Goal: Use online tool/utility: Utilize a website feature to perform a specific function

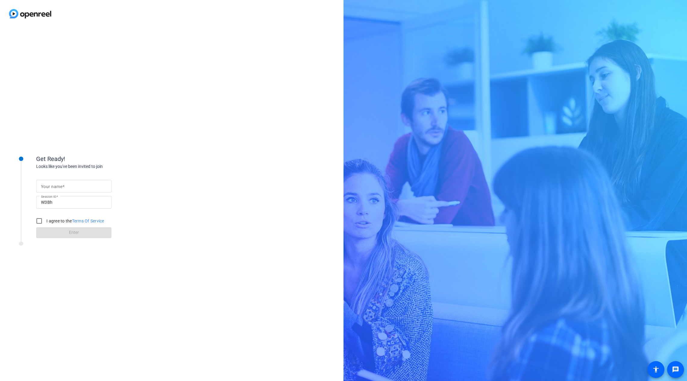
click at [52, 186] on mat-label "Your name" at bounding box center [51, 186] width 21 height 5
click at [52, 186] on input "Your name" at bounding box center [74, 186] width 66 height 7
type input "abby"
click at [38, 221] on input "I agree to the Terms Of Service" at bounding box center [39, 221] width 12 height 12
checkbox input "true"
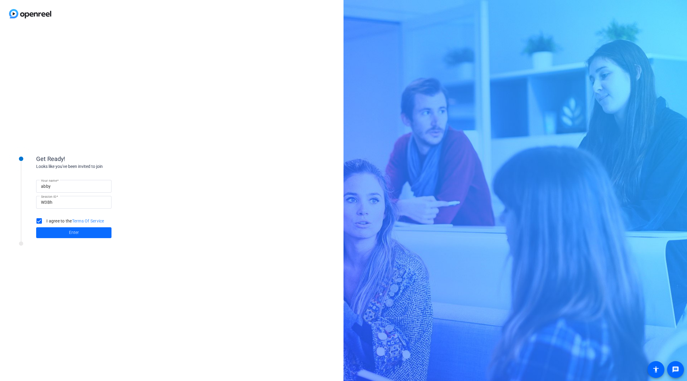
click at [46, 227] on span at bounding box center [73, 232] width 75 height 14
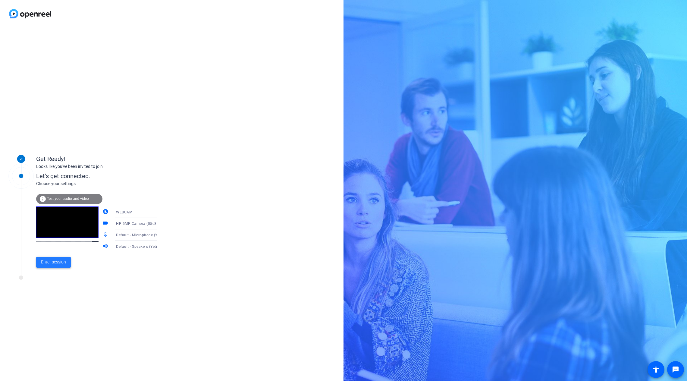
click at [58, 260] on span "Enter session" at bounding box center [53, 262] width 25 height 6
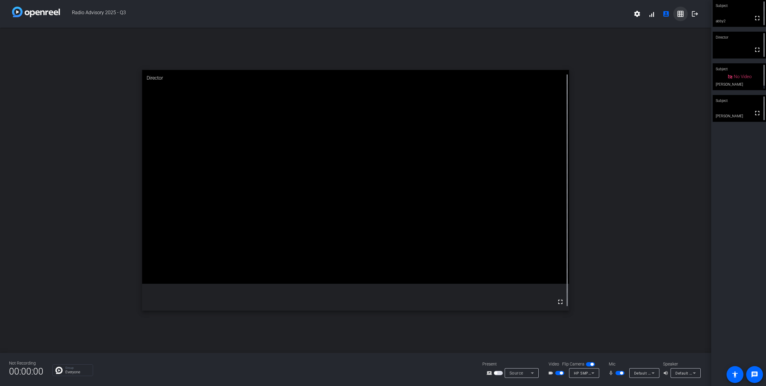
click at [680, 14] on mat-icon "grid_on" at bounding box center [680, 13] width 7 height 7
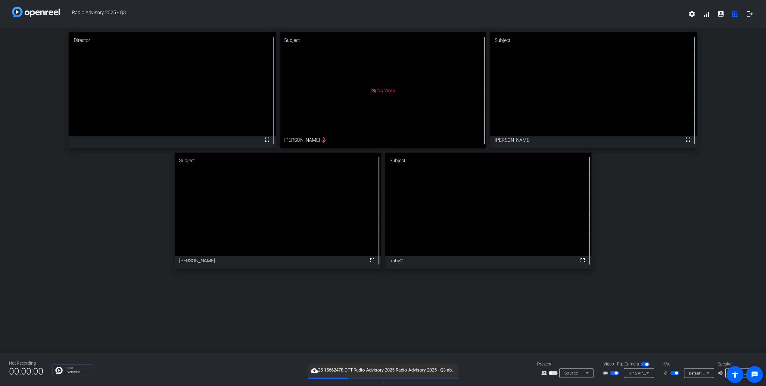
click at [686, 220] on div "Director fullscreen Subject No Video [PERSON_NAME] Subject fullscreen [PERSON_N…" at bounding box center [383, 150] width 766 height 245
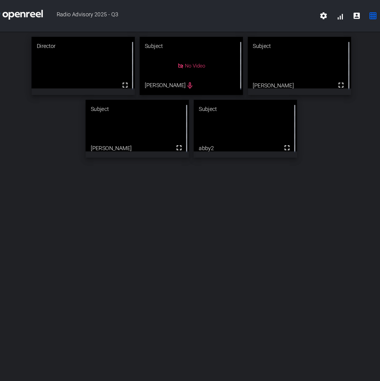
click at [146, 254] on div "Director fullscreen Subject No Video [PERSON_NAME] Subject fullscreen [PERSON_N…" at bounding box center [190, 188] width 380 height 320
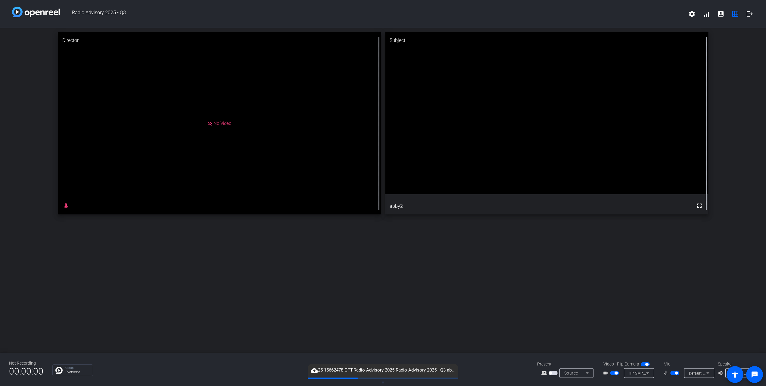
click at [615, 374] on span "button" at bounding box center [614, 373] width 9 height 4
